Goal: Task Accomplishment & Management: Use online tool/utility

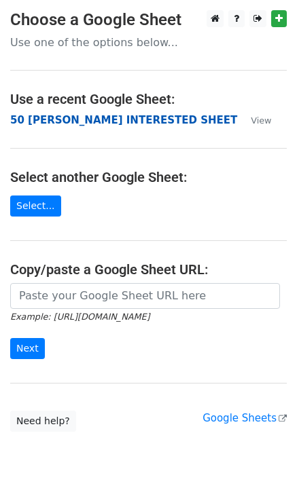
click at [35, 121] on strong "50 [PERSON_NAME] INTERESTED SHEET" at bounding box center [123, 120] width 227 height 12
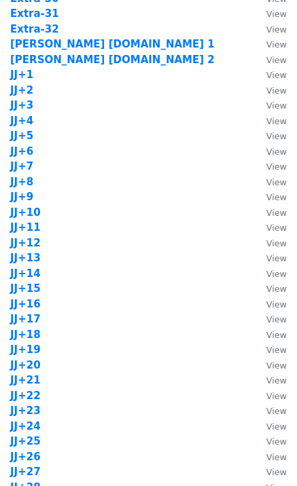
scroll to position [1086, 0]
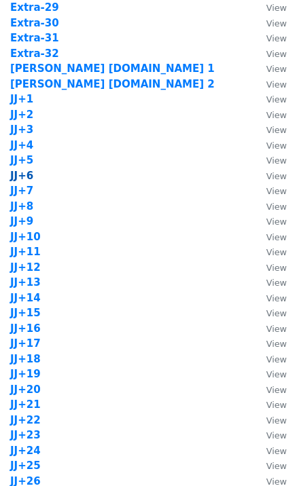
click at [28, 176] on strong "JJ+6" at bounding box center [21, 176] width 23 height 12
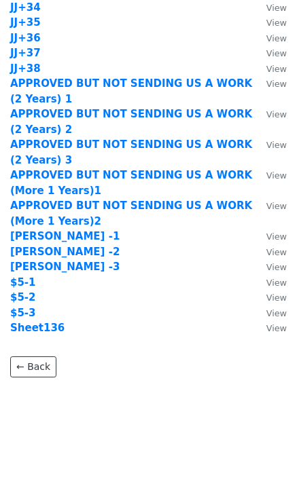
scroll to position [957, 0]
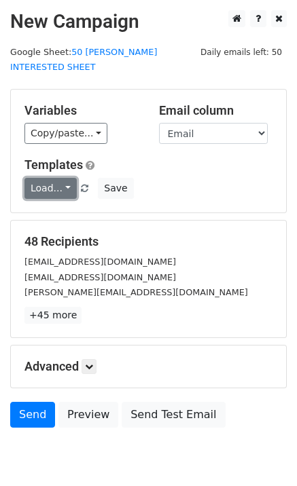
click at [47, 178] on link "Load..." at bounding box center [50, 188] width 52 height 21
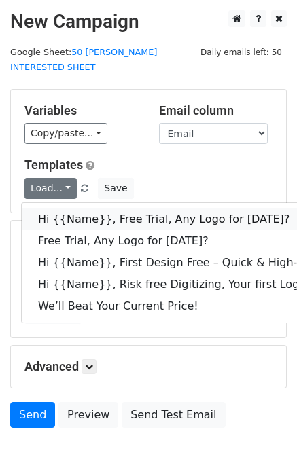
click at [81, 208] on link "Hi {{Name}}, Free Trial, Any Logo for today?" at bounding box center [216, 219] width 389 height 22
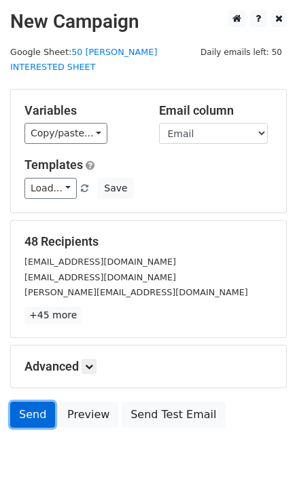
click at [31, 408] on link "Send" at bounding box center [32, 415] width 45 height 26
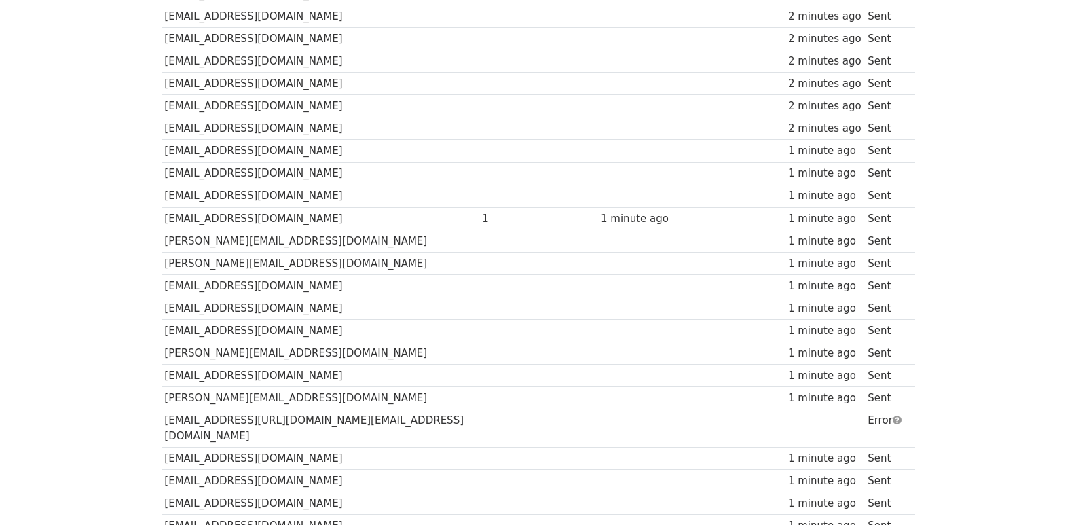
scroll to position [900, 0]
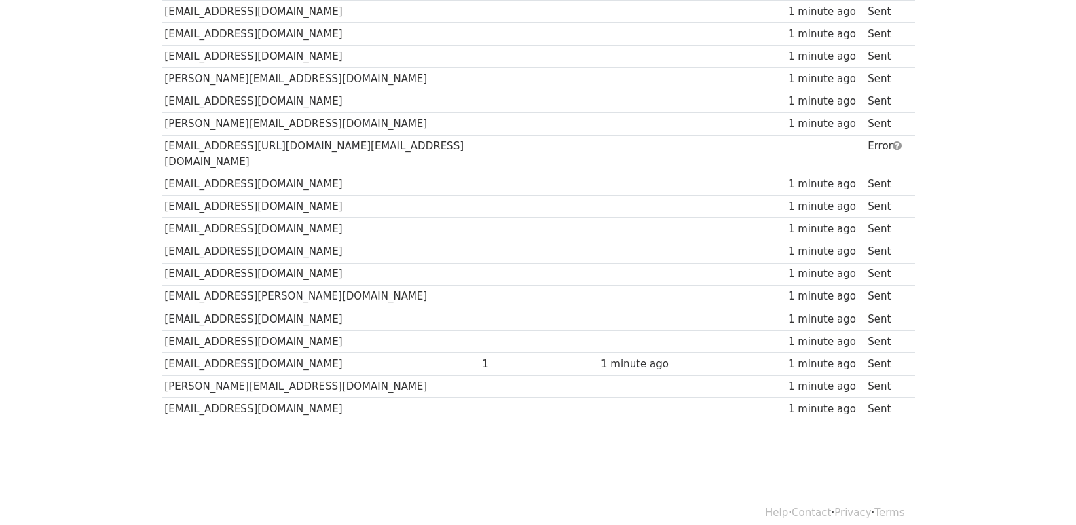
click at [382, 146] on td "[EMAIL_ADDRESS][URL][DOMAIN_NAME][EMAIL_ADDRESS][DOMAIN_NAME]" at bounding box center [320, 154] width 318 height 38
click at [382, 146] on td "hntllc@yahoo.com/embroideryplace@gmail.com" at bounding box center [320, 154] width 318 height 38
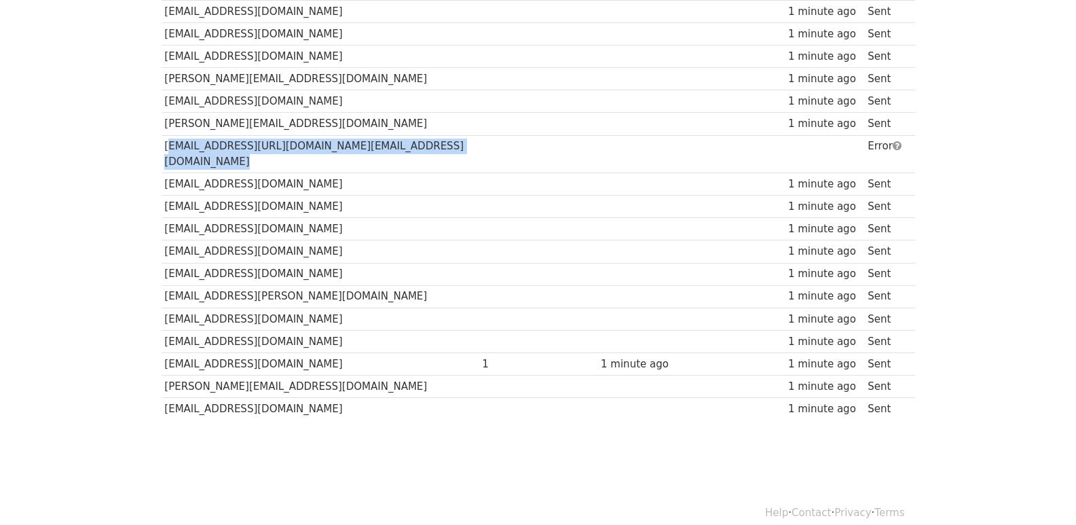
click at [382, 146] on td "hntllc@yahoo.com/embroideryplace@gmail.com" at bounding box center [320, 154] width 318 height 38
copy tr "hntllc@yahoo.com/embroideryplace@gmail.com"
click at [362, 147] on td "hntllc@yahoo.com/embroideryplace@gmail.com" at bounding box center [320, 154] width 318 height 38
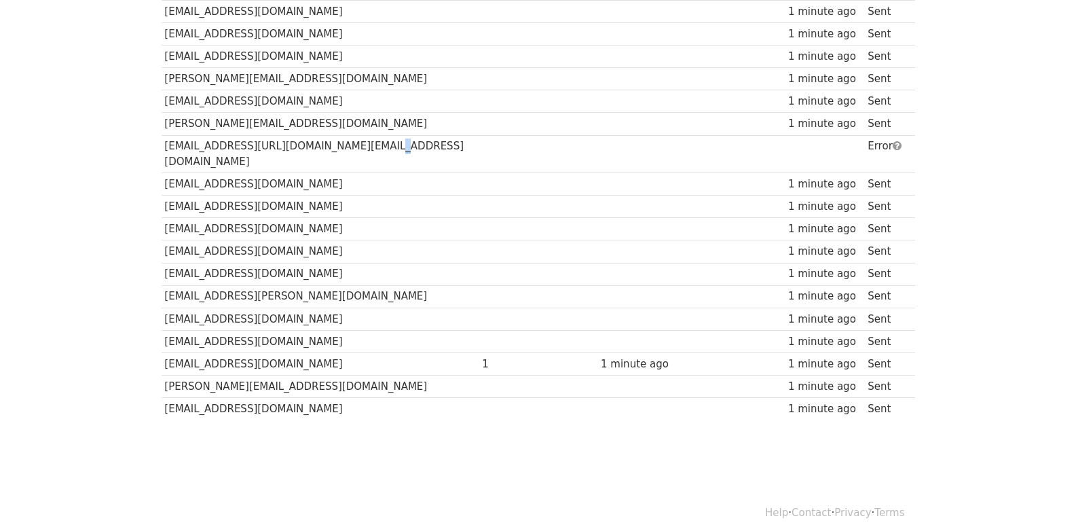
click at [362, 147] on td "hntllc@yahoo.com/embroideryplace@gmail.com" at bounding box center [320, 154] width 318 height 38
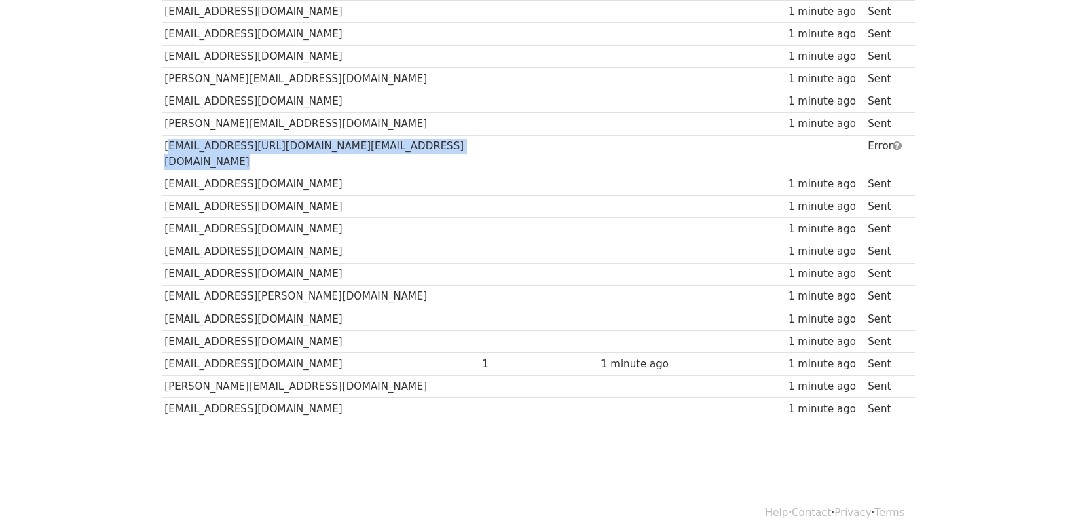
click at [362, 147] on td "hntllc@yahoo.com/embroideryplace@gmail.com" at bounding box center [320, 154] width 318 height 38
